Goal: Check status

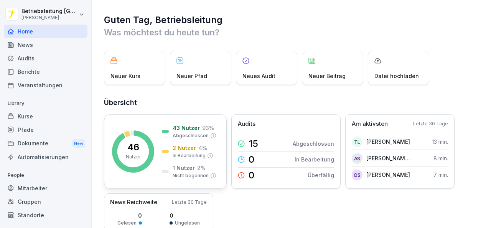
click at [164, 146] on div "2 Nutzer 4 % In Bearbeitung" at bounding box center [187, 151] width 51 height 15
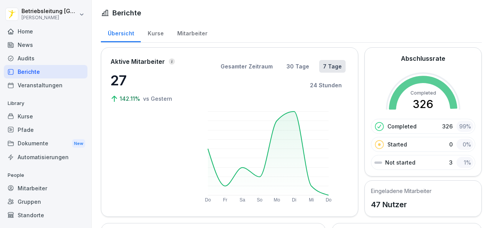
click at [151, 29] on div "Kurse" at bounding box center [156, 33] width 30 height 20
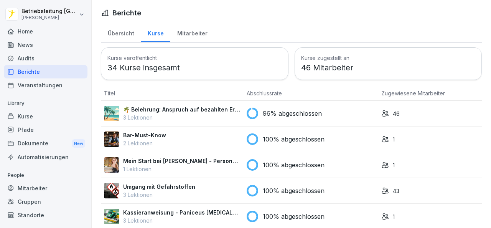
click at [319, 109] on p "96% abgeschlossen" at bounding box center [292, 113] width 59 height 9
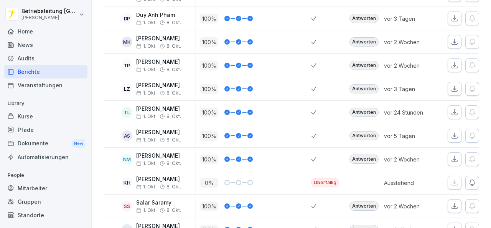
scroll to position [499, 0]
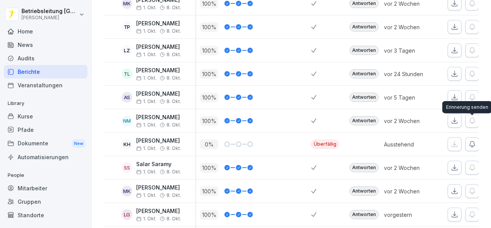
click at [470, 140] on icon "button" at bounding box center [473, 144] width 8 height 8
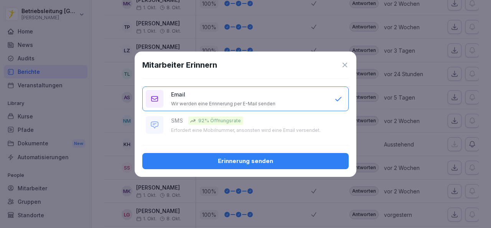
click at [230, 155] on button "Erinnerung senden" at bounding box center [245, 161] width 207 height 16
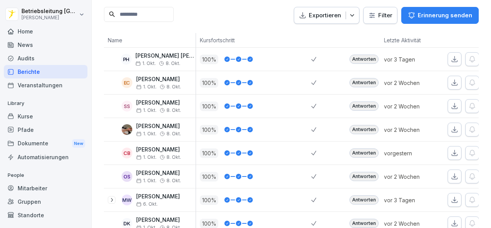
scroll to position [0, 0]
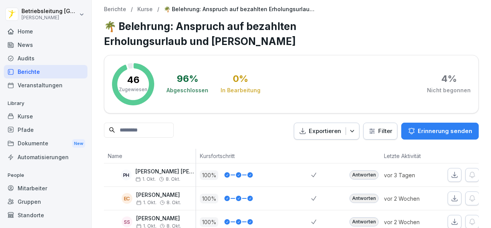
click at [35, 155] on div "Automatisierungen" at bounding box center [46, 156] width 84 height 13
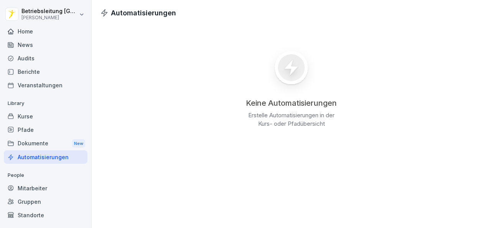
click at [22, 26] on div "Home" at bounding box center [46, 31] width 84 height 13
